Goal: Find specific page/section: Find specific page/section

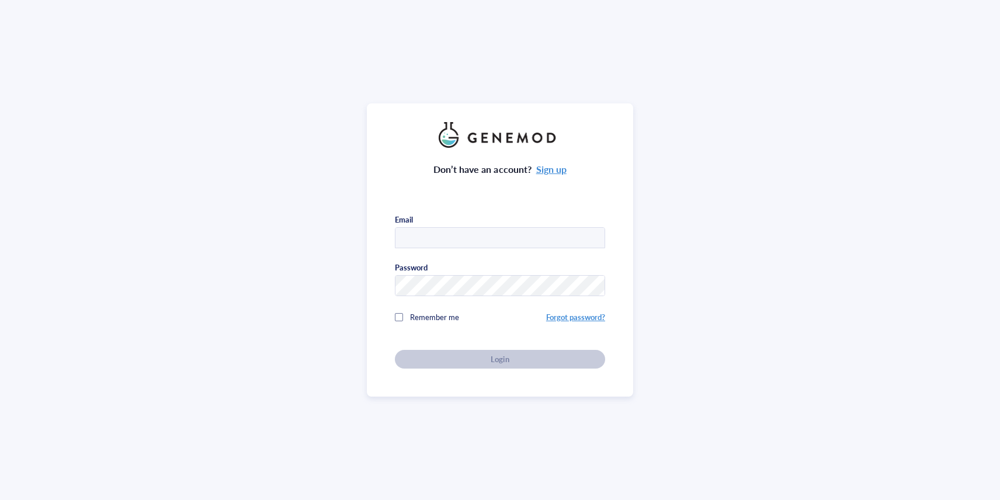
type input "trey@colossal.com"
click at [495, 343] on div "Don’t have an account? Sign up Email trey@colossal.com Password Remember me For…" at bounding box center [500, 258] width 210 height 221
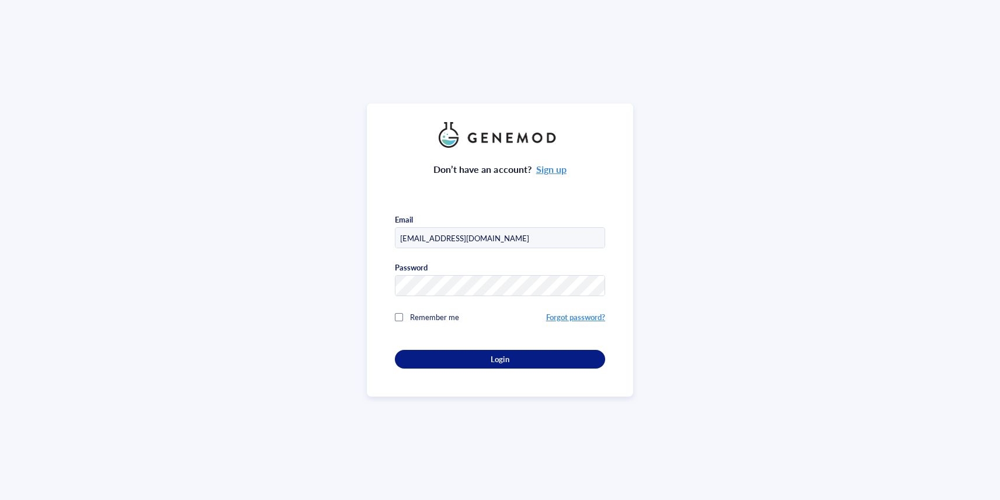
click at [494, 367] on div "Don’t have an account? Sign up Email trey@colossal.com Password Remember me For…" at bounding box center [500, 249] width 266 height 293
click at [494, 359] on span "Login" at bounding box center [500, 359] width 18 height 11
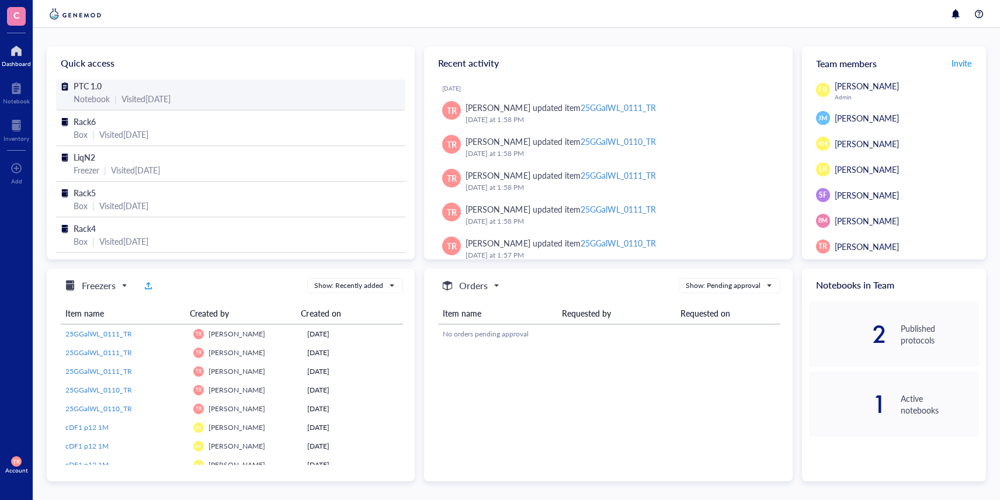
click at [101, 85] on span "PTC 1.0" at bounding box center [88, 86] width 28 height 12
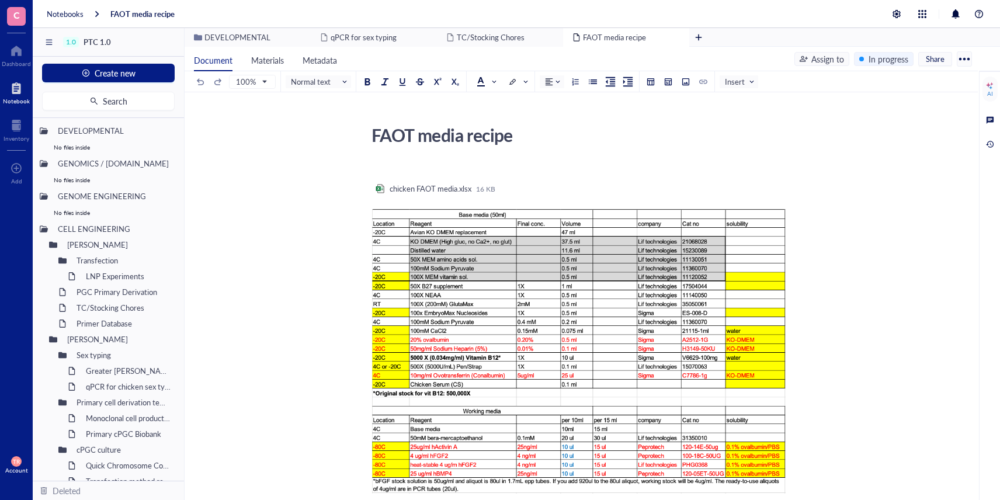
drag, startPoint x: 715, startPoint y: 349, endPoint x: 3, endPoint y: 277, distance: 715.7
